Goal: Book appointment/travel/reservation

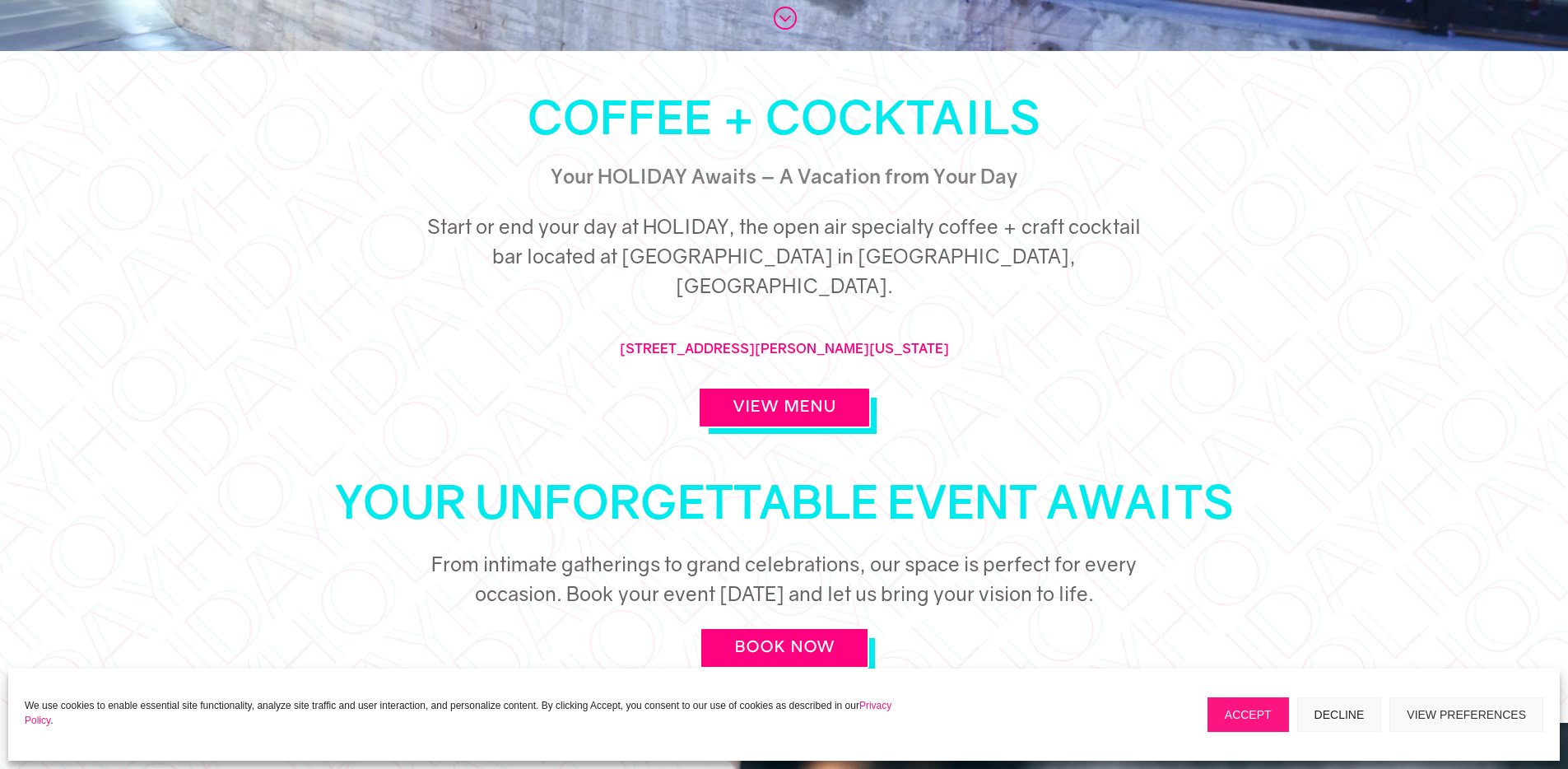
scroll to position [793, 0]
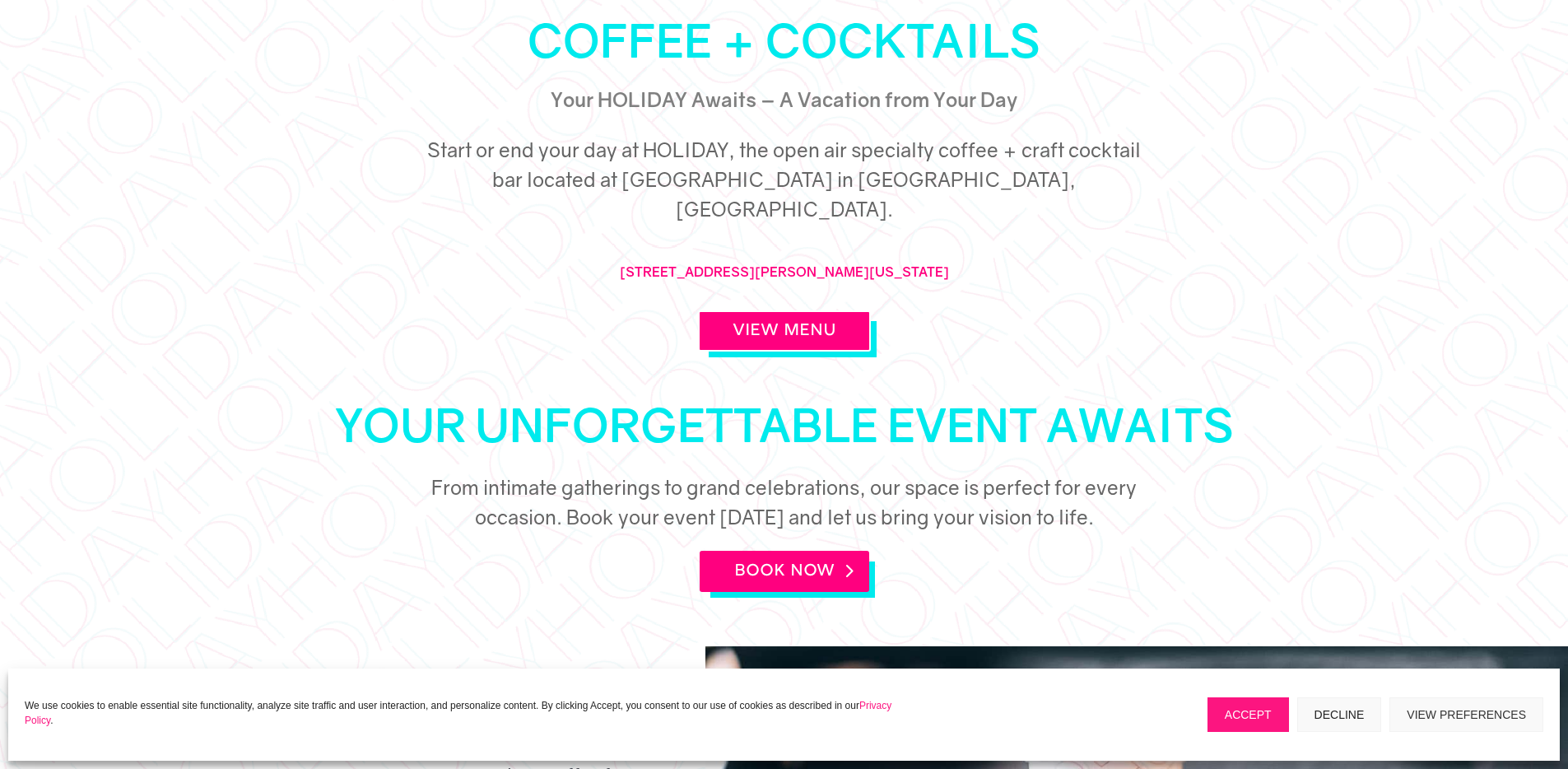
click at [745, 550] on link "BOOK NOW" at bounding box center [784, 570] width 169 height 41
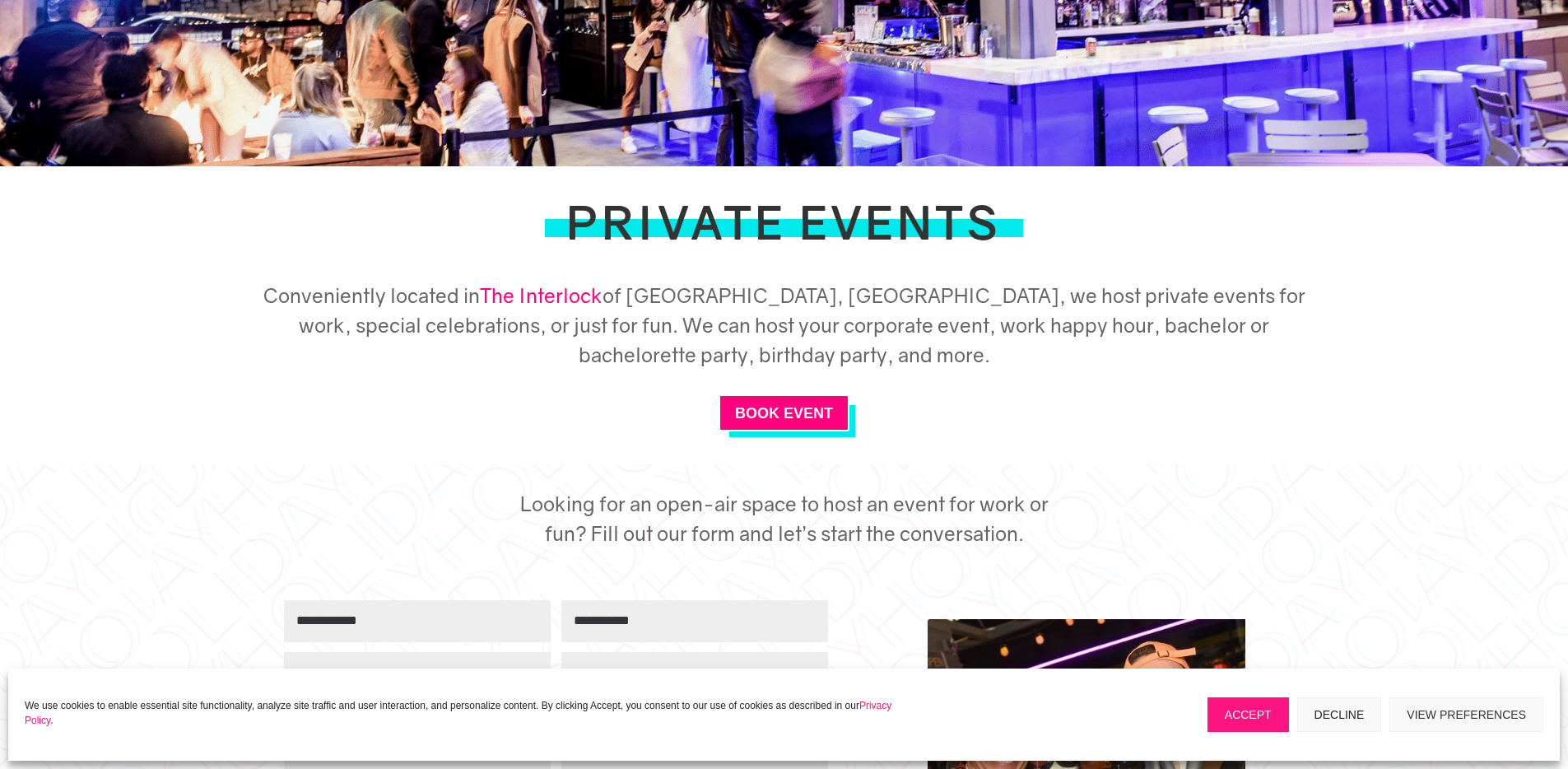
scroll to position [473, 0]
